Goal: Task Accomplishment & Management: Manage account settings

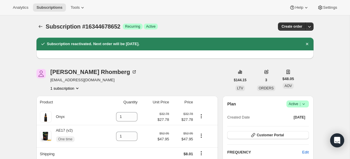
scroll to position [41, 0]
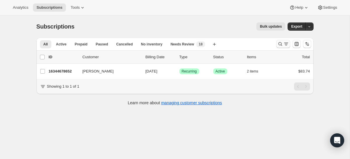
click at [282, 45] on icon "Search and filter results" at bounding box center [280, 44] width 6 height 6
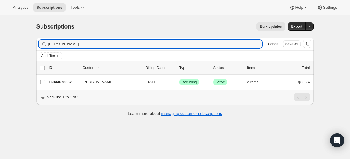
drag, startPoint x: 193, startPoint y: 45, endPoint x: 81, endPoint y: 29, distance: 112.6
click at [82, 29] on div "Subscriptions. This page is ready Subscriptions Bulk updates More actions Bulk …" at bounding box center [174, 68] width 291 height 107
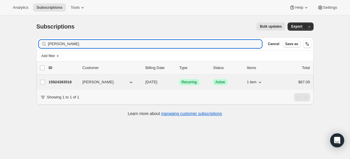
type input "[PERSON_NAME]"
click at [76, 79] on p "15924363516" at bounding box center [63, 82] width 29 height 6
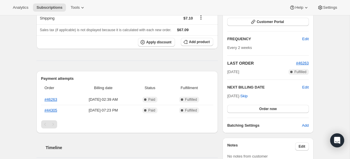
scroll to position [86, 0]
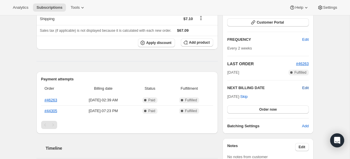
click at [305, 87] on span "Edit" at bounding box center [305, 88] width 6 height 6
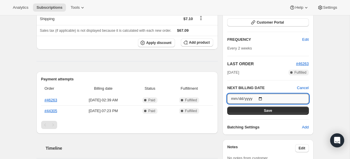
click at [264, 99] on input "[DATE]" at bounding box center [267, 99] width 81 height 10
click at [212, 57] on div "Product Quantity Unit Price Price Alpha Bios 1 $79.99 $59.99 $79.99 $59.99 Ship…" at bounding box center [127, 139] width 182 height 313
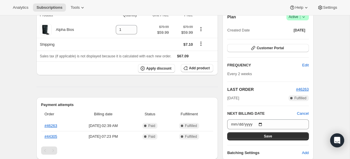
scroll to position [60, 0]
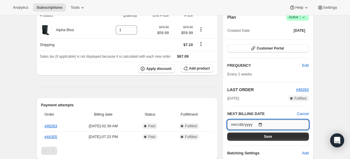
click at [256, 125] on input "[DATE]" at bounding box center [267, 125] width 81 height 10
click at [262, 123] on input "[DATE]" at bounding box center [267, 125] width 81 height 10
type input "[DATE]"
click at [256, 139] on button "Save" at bounding box center [267, 137] width 81 height 8
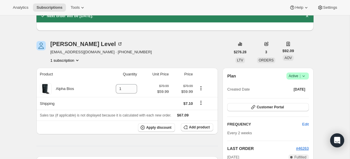
scroll to position [0, 0]
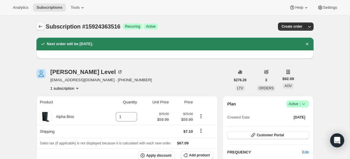
click at [40, 27] on icon "Subscriptions" at bounding box center [41, 27] width 6 height 6
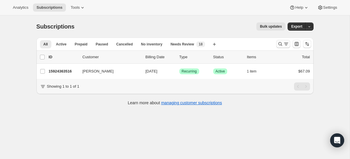
click at [281, 43] on icon "Search and filter results" at bounding box center [280, 44] width 6 height 6
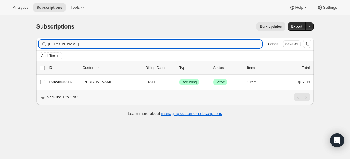
click at [178, 48] on input "[PERSON_NAME]" at bounding box center [155, 44] width 214 height 8
drag, startPoint x: 182, startPoint y: 43, endPoint x: 55, endPoint y: 34, distance: 127.2
click at [56, 34] on div "Subscriptions. This page is ready Subscriptions Bulk updates More actions Bulk …" at bounding box center [174, 68] width 291 height 107
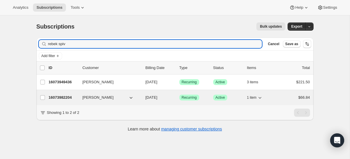
type input "rebek spiv"
click at [261, 99] on icon "button" at bounding box center [260, 98] width 6 height 6
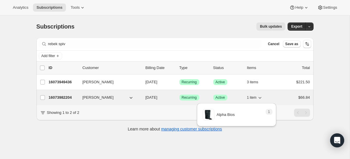
click at [261, 99] on icon "button" at bounding box center [260, 98] width 6 height 6
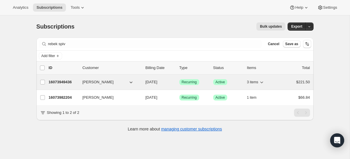
click at [262, 81] on icon "button" at bounding box center [262, 82] width 6 height 6
click at [264, 81] on icon "button" at bounding box center [262, 82] width 6 height 6
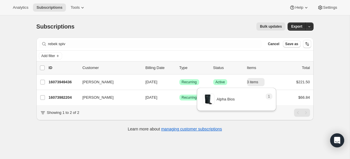
click at [258, 121] on div "Filter subscribers rebek spiv Clear Cancel Save as Add filter 0 selected Update…" at bounding box center [174, 88] width 277 height 100
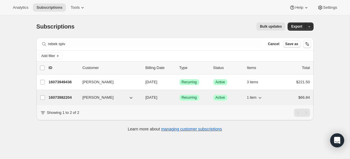
click at [53, 100] on p "16073982204" at bounding box center [63, 98] width 29 height 6
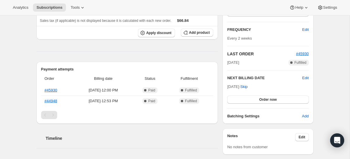
scroll to position [95, 0]
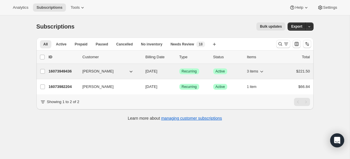
click at [64, 74] on div "16073949436 [PERSON_NAME] [DATE] Success Recurring Success Active 3 items $221.…" at bounding box center [179, 71] width 261 height 8
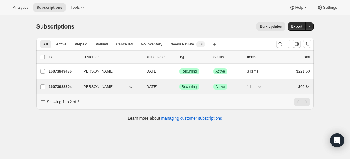
click at [65, 86] on p "16073982204" at bounding box center [63, 87] width 29 height 6
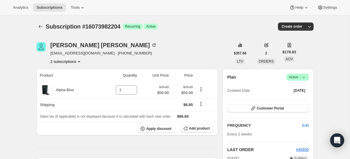
click at [301, 79] on icon at bounding box center [304, 77] width 6 height 6
click at [296, 98] on span "Cancel subscription" at bounding box center [295, 99] width 33 height 4
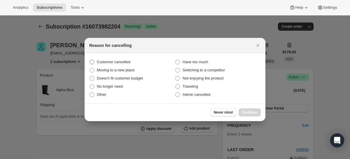
click at [128, 63] on span "Customer cancelled" at bounding box center [114, 62] width 34 height 4
click at [90, 60] on input "Customer cancelled" at bounding box center [90, 60] width 0 height 0
radio input "true"
click at [250, 110] on button "Continue" at bounding box center [250, 112] width 22 height 8
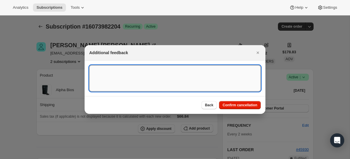
click at [235, 88] on textarea ":r11g:" at bounding box center [174, 78] width 171 height 26
type textarea "C"
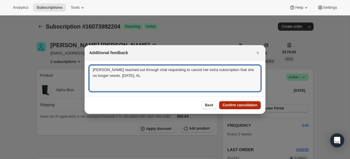
type textarea "[PERSON_NAME] reached out through chat requesting to cancel her extra subscript…"
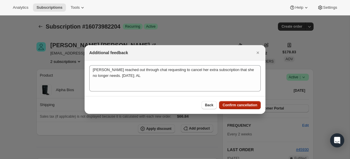
click at [247, 104] on span "Confirm cancellation" at bounding box center [239, 105] width 35 height 5
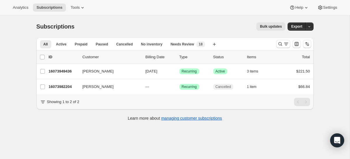
click at [289, 48] on div at bounding box center [283, 44] width 14 height 8
click at [283, 41] on button "Search and filter results" at bounding box center [283, 44] width 14 height 8
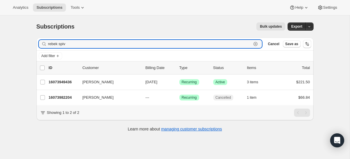
drag, startPoint x: 166, startPoint y: 46, endPoint x: 24, endPoint y: 37, distance: 142.6
click at [28, 42] on div "Subscriptions. This page is ready Subscriptions Bulk updates More actions Bulk …" at bounding box center [175, 94] width 350 height 159
type input "h"
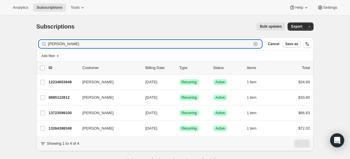
type input "cheryl bur"
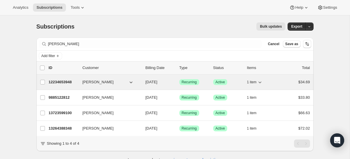
click at [262, 81] on icon "button" at bounding box center [260, 82] width 6 height 6
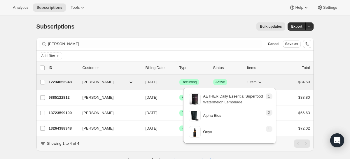
click at [262, 81] on icon "button" at bounding box center [260, 82] width 6 height 6
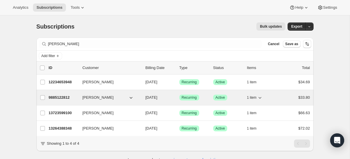
click at [262, 96] on icon "button" at bounding box center [260, 98] width 6 height 6
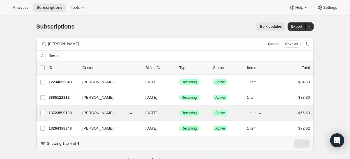
click at [261, 112] on icon "button" at bounding box center [260, 113] width 6 height 6
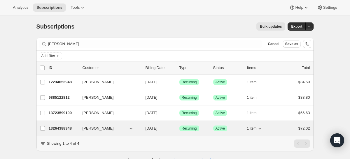
click at [259, 129] on icon "button" at bounding box center [260, 129] width 6 height 6
click at [246, 135] on div "Cheryl Burnette 13264388348 Cheryl Burnette 10/11/2025 Success Recurring Succes…" at bounding box center [174, 128] width 277 height 15
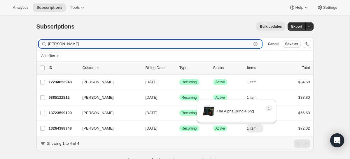
click at [179, 43] on input "cheryl bur" at bounding box center [150, 44] width 204 height 8
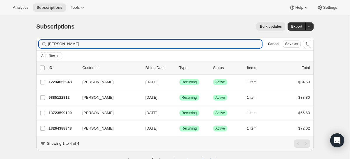
click at [187, 21] on div "Subscriptions. This page is ready Subscriptions Bulk updates More actions Bulk …" at bounding box center [174, 26] width 277 height 22
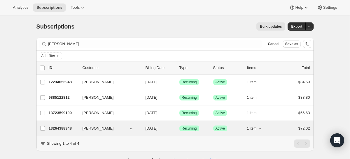
click at [259, 129] on icon "button" at bounding box center [260, 129] width 6 height 6
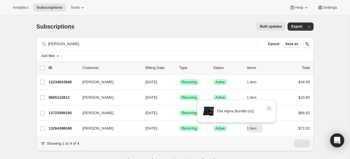
click at [236, 150] on div "Showing 1 to 4 of 4" at bounding box center [174, 143] width 277 height 15
